Goal: Navigation & Orientation: Find specific page/section

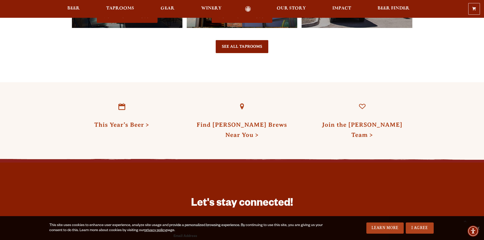
scroll to position [1347, 0]
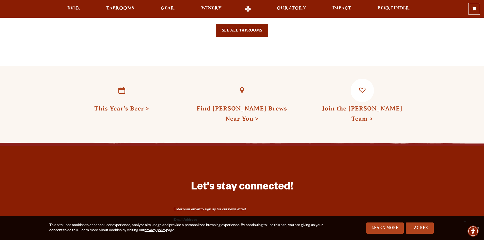
click at [348, 105] on link "Join the [PERSON_NAME] Team" at bounding box center [362, 113] width 81 height 17
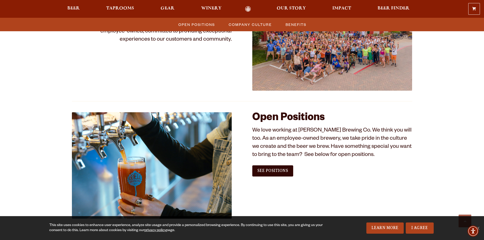
scroll to position [280, 0]
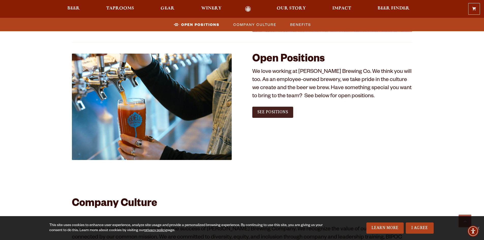
click at [263, 115] on link "See Positions" at bounding box center [272, 112] width 41 height 11
